Goal: Entertainment & Leisure: Consume media (video, audio)

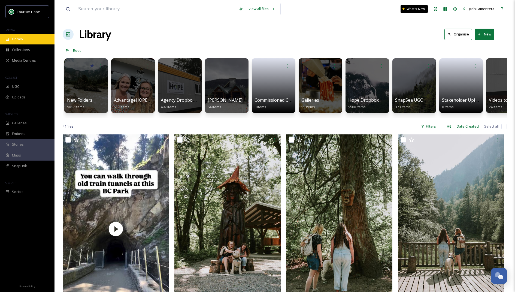
click at [36, 38] on div "Library" at bounding box center [27, 39] width 54 height 11
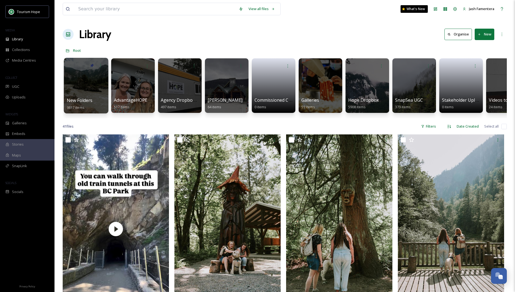
click at [80, 82] on div at bounding box center [86, 86] width 44 height 56
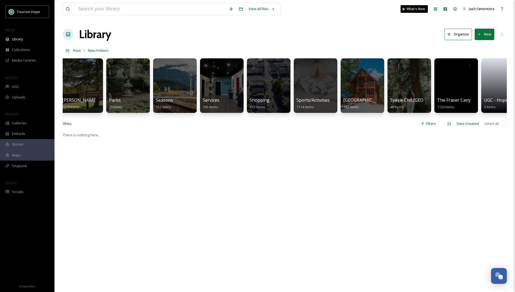
scroll to position [0, 586]
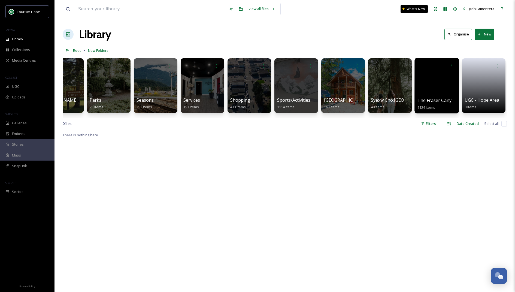
click at [429, 78] on div at bounding box center [436, 86] width 44 height 56
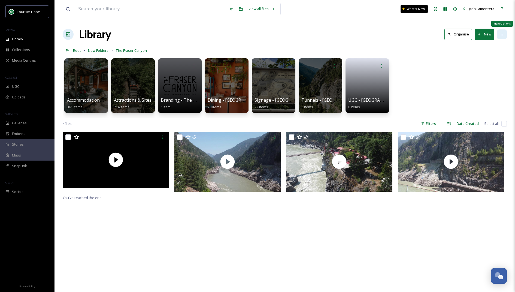
click at [501, 33] on icon at bounding box center [501, 34] width 1 height 3
click at [424, 87] on div "Accommodations - Fraser Canyon 361 items Attractions & Sites 714 items Branding…" at bounding box center [285, 87] width 444 height 63
click at [70, 78] on div at bounding box center [86, 86] width 44 height 56
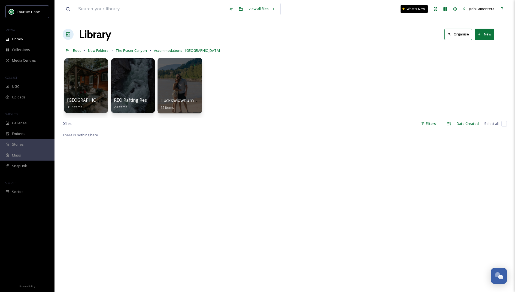
click at [187, 90] on div at bounding box center [179, 86] width 44 height 56
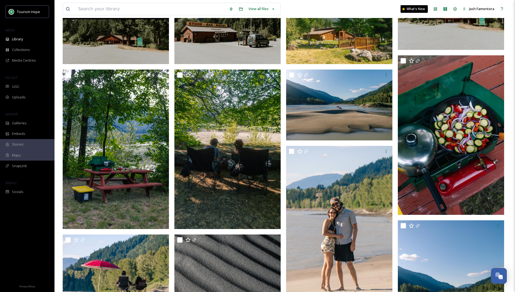
scroll to position [268, 0]
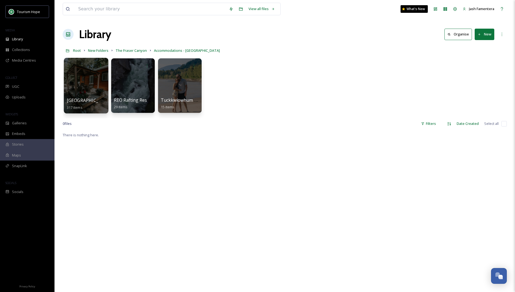
click at [80, 63] on div at bounding box center [86, 65] width 39 height 10
click at [102, 81] on div at bounding box center [86, 86] width 44 height 56
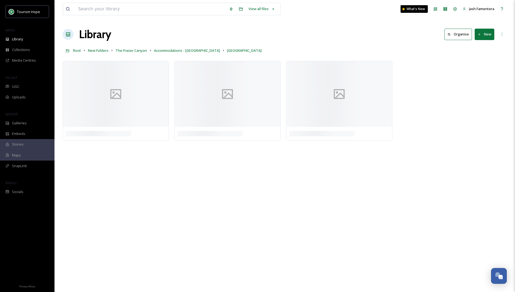
click at [132, 58] on div at bounding box center [285, 58] width 444 height 5
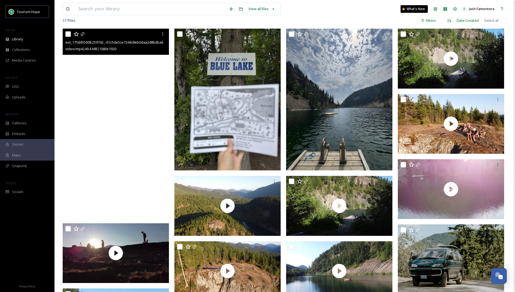
scroll to position [48, 0]
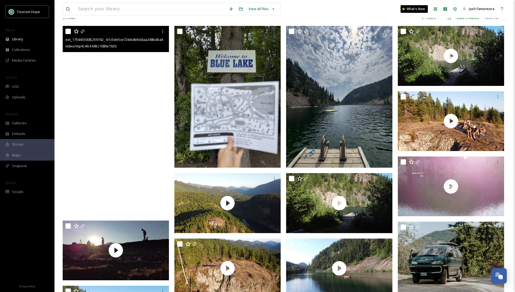
click at [152, 166] on video "ext_1754455008.259742_-61c5de5ce7244c8eb0daa248bdba656d.mp4" at bounding box center [116, 120] width 106 height 189
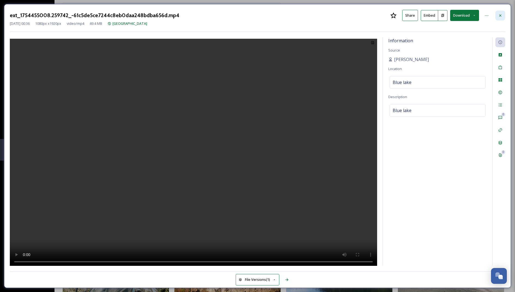
click at [496, 19] on div at bounding box center [500, 16] width 10 height 10
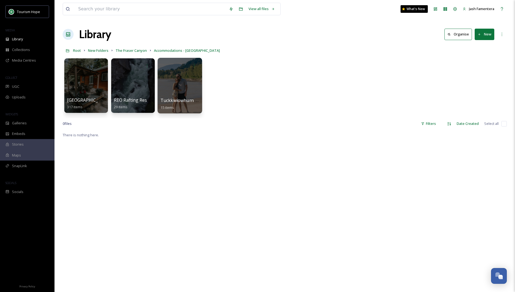
click at [198, 74] on div at bounding box center [179, 86] width 44 height 56
click at [132, 81] on div at bounding box center [133, 86] width 44 height 56
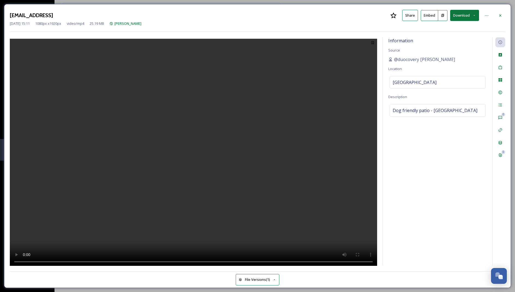
click at [180, 201] on video at bounding box center [193, 153] width 367 height 229
